Goal: Navigation & Orientation: Find specific page/section

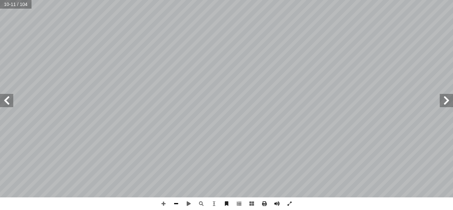
click at [173, 204] on span at bounding box center [176, 203] width 13 height 13
click at [445, 101] on span at bounding box center [446, 100] width 13 height 13
click at [8, 100] on span at bounding box center [6, 100] width 13 height 13
click at [7, 100] on span at bounding box center [6, 100] width 13 height 13
click at [7, 103] on span at bounding box center [6, 100] width 13 height 13
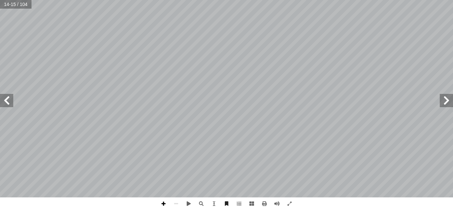
click at [163, 206] on span at bounding box center [163, 203] width 13 height 13
click at [177, 203] on span at bounding box center [176, 203] width 13 height 13
